Goal: Navigation & Orientation: Find specific page/section

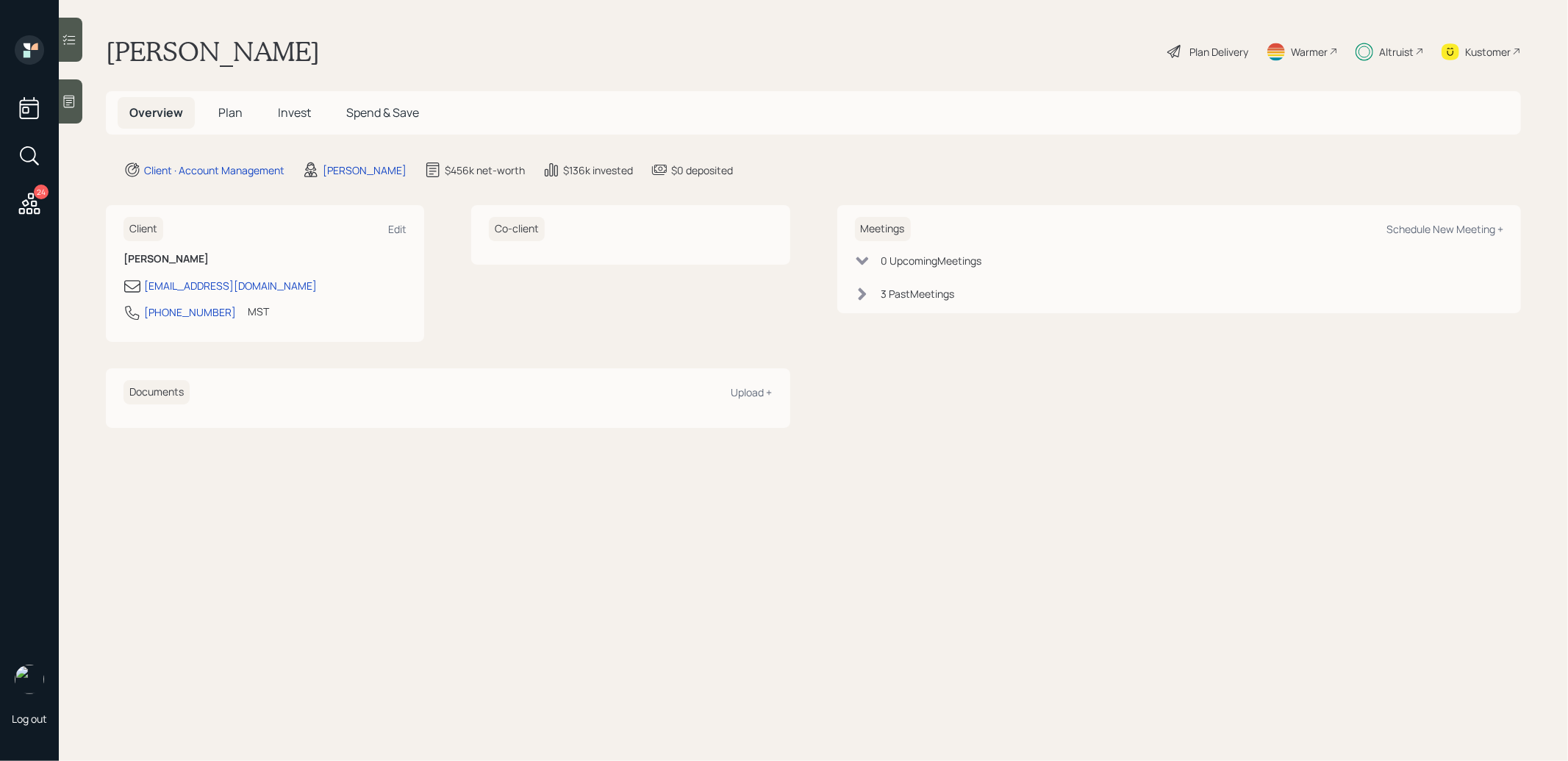
click at [292, 107] on span "Invest" at bounding box center [294, 112] width 33 height 17
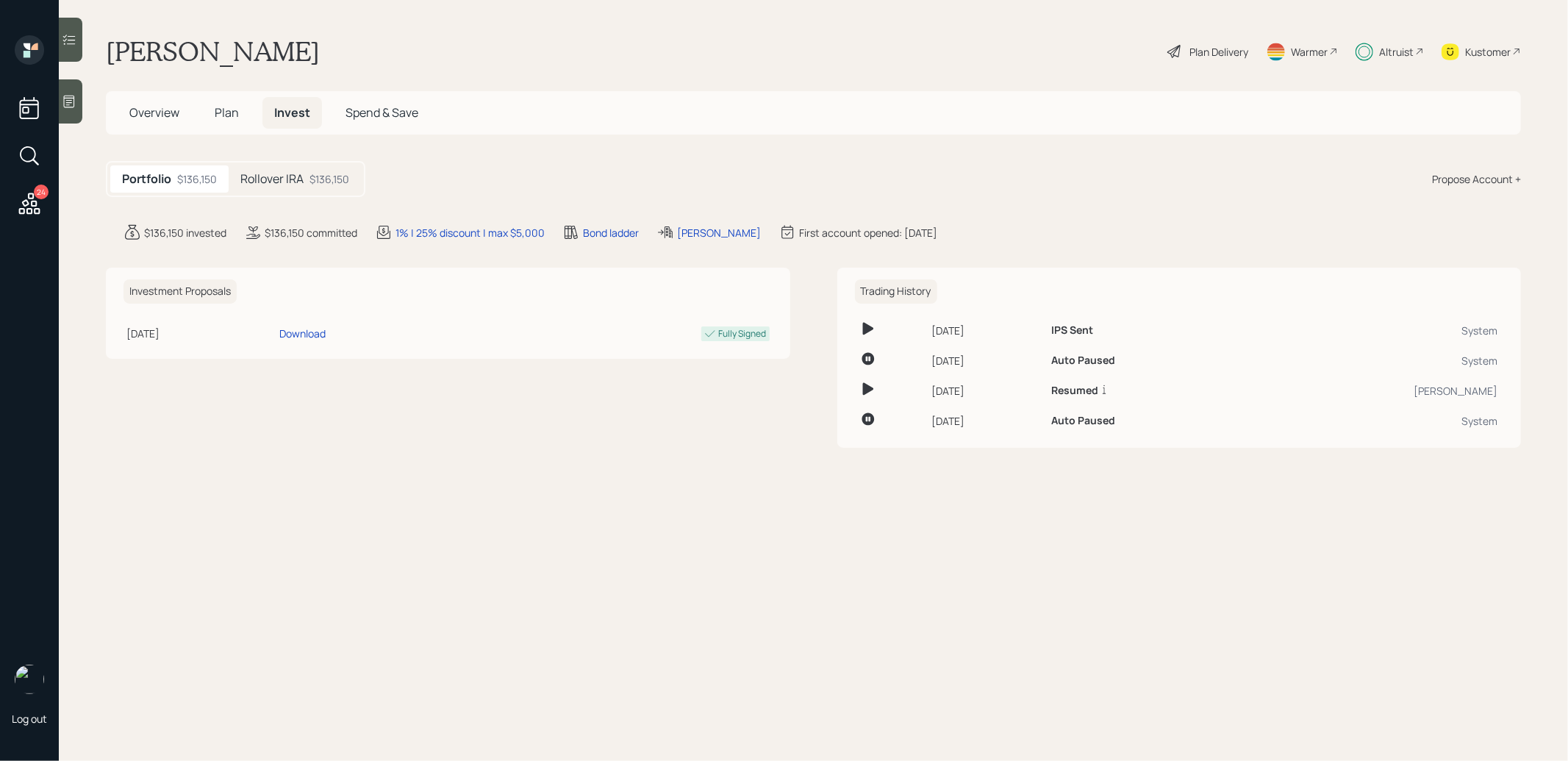
click at [221, 112] on span "Plan" at bounding box center [226, 112] width 24 height 17
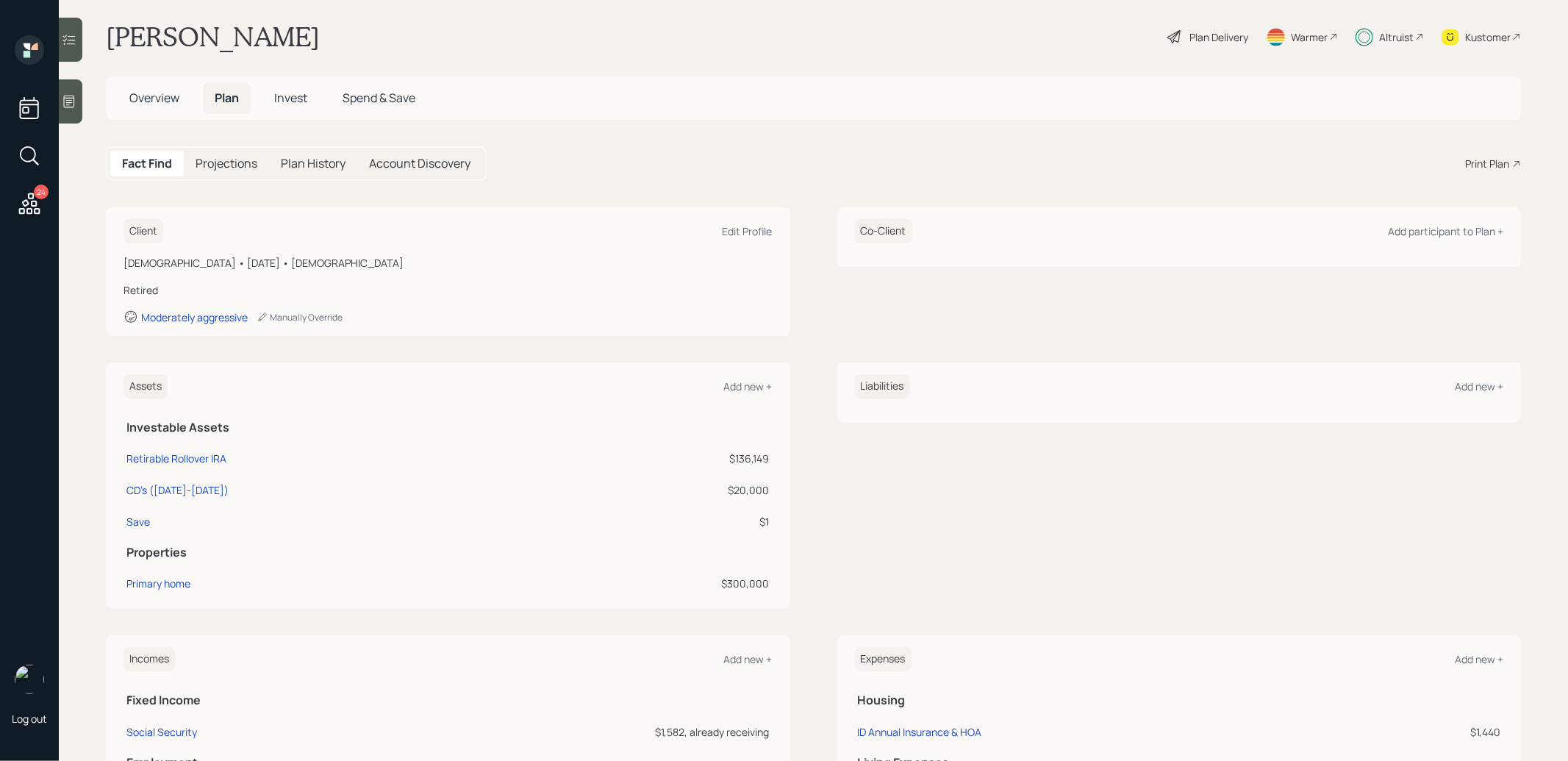
scroll to position [17, 0]
